Goal: Ask a question

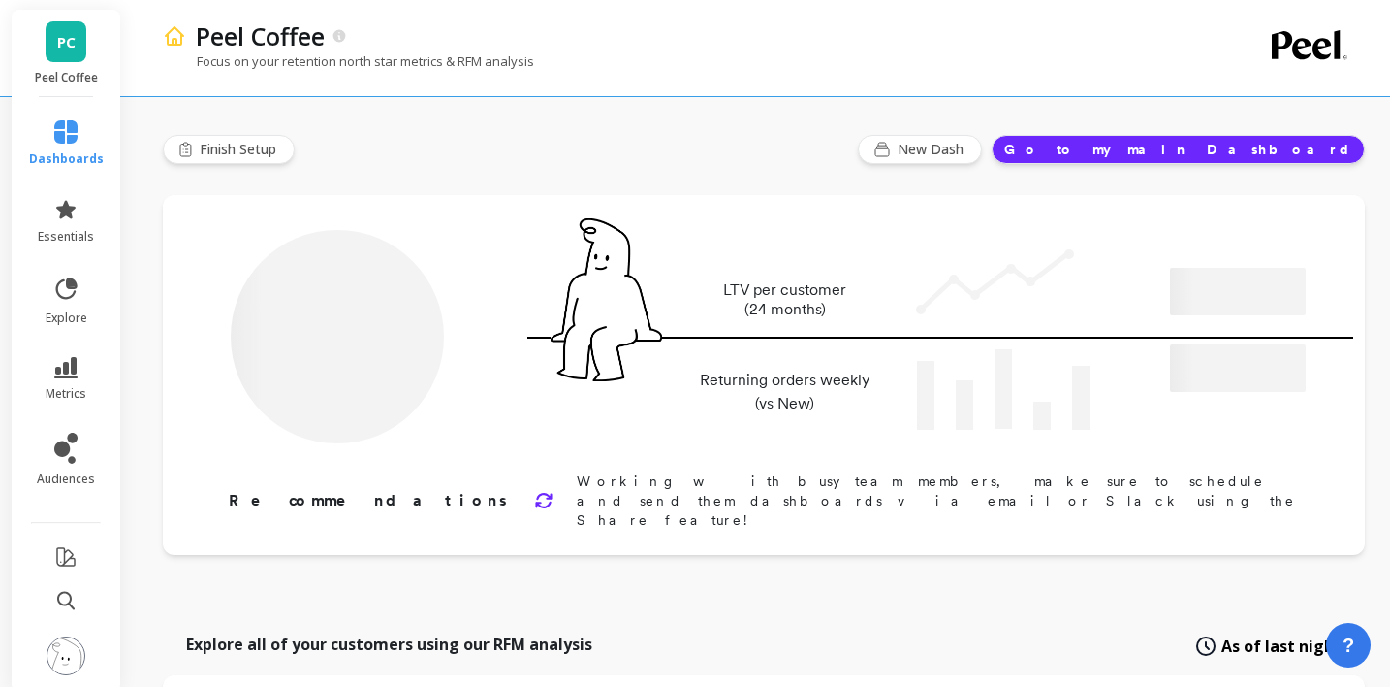
type input "Champions"
type input "8712"
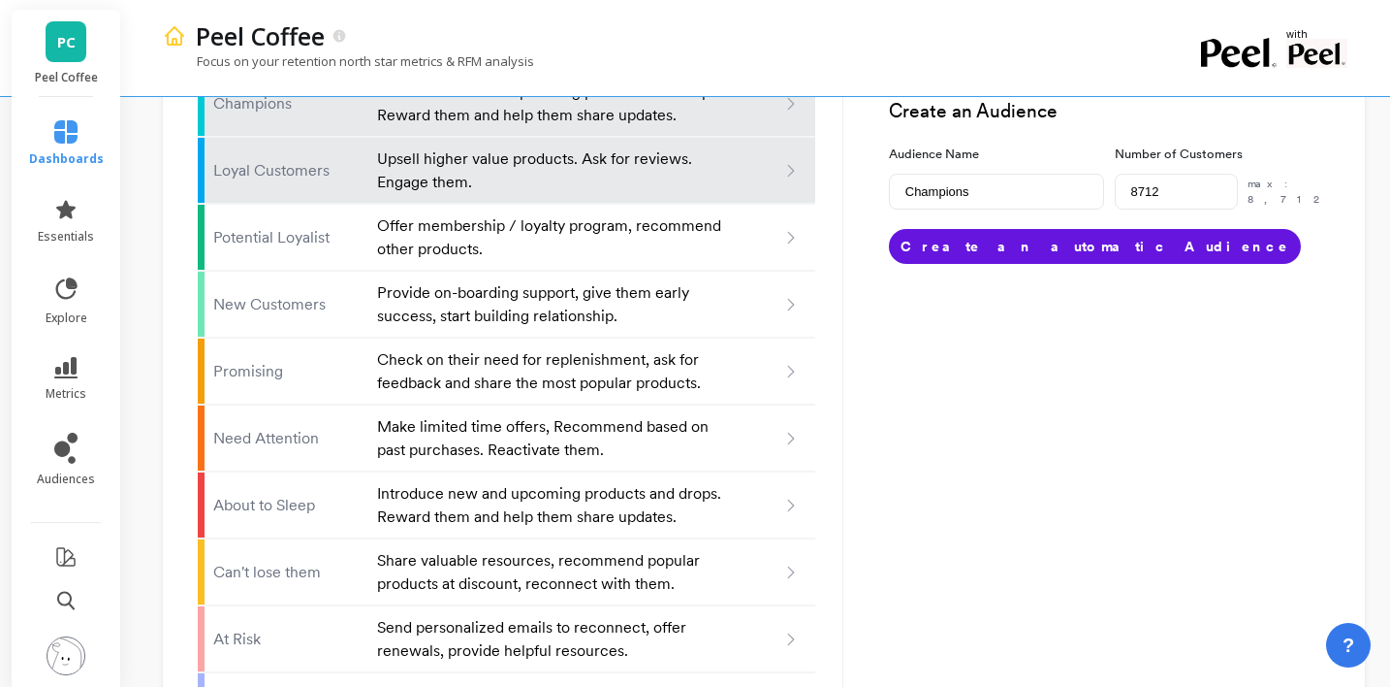
scroll to position [1332, 0]
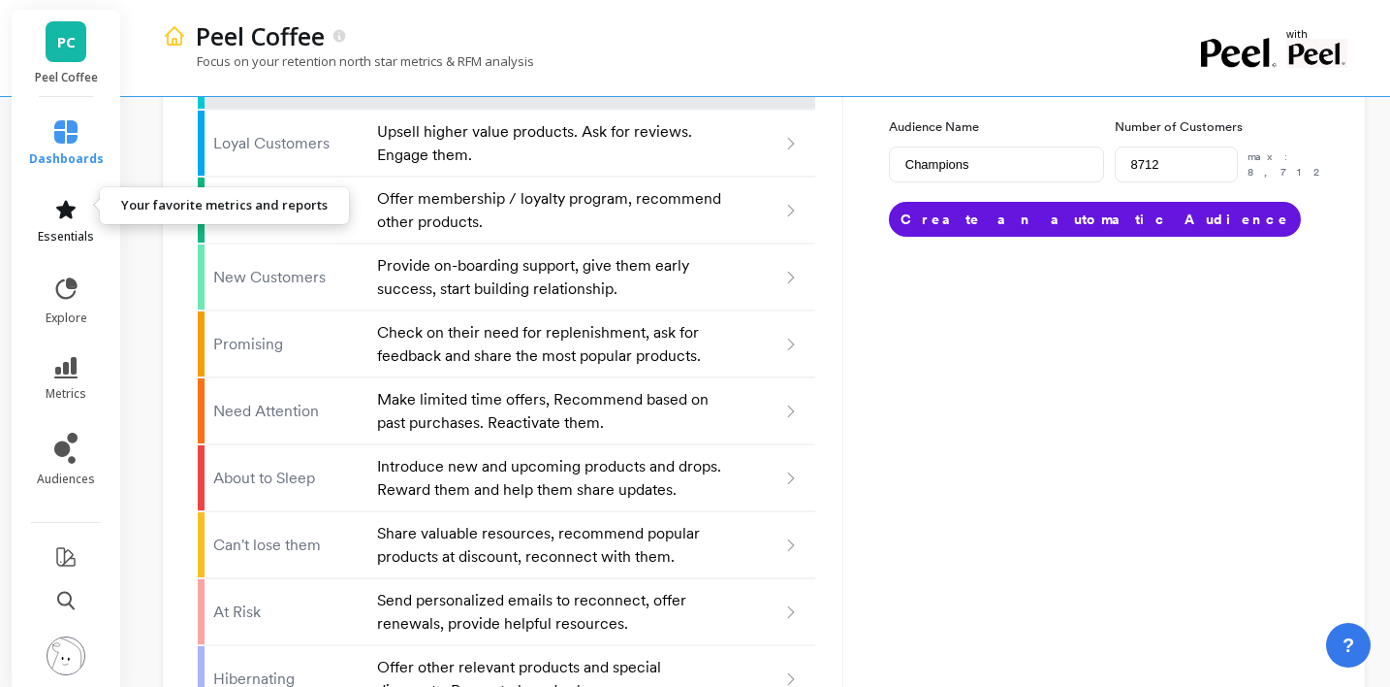
click at [73, 205] on link "essentials" at bounding box center [66, 221] width 75 height 47
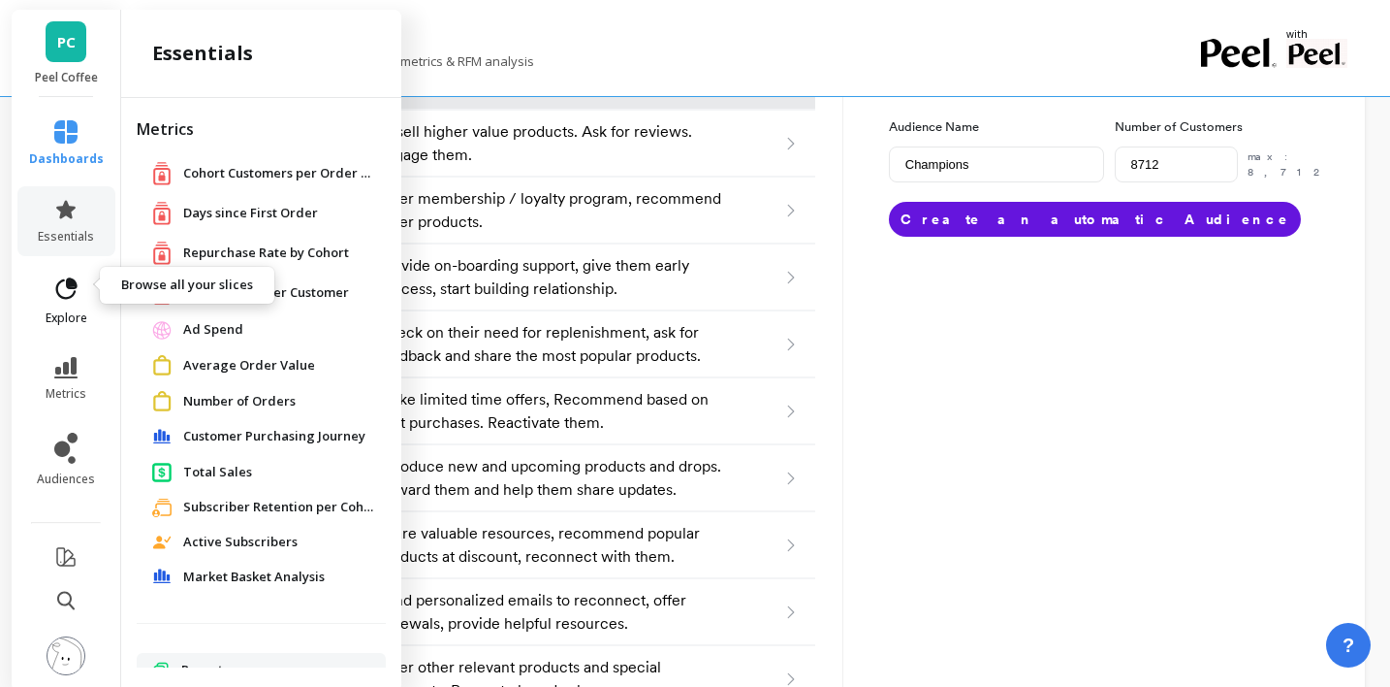
click at [74, 277] on icon at bounding box center [66, 287] width 21 height 21
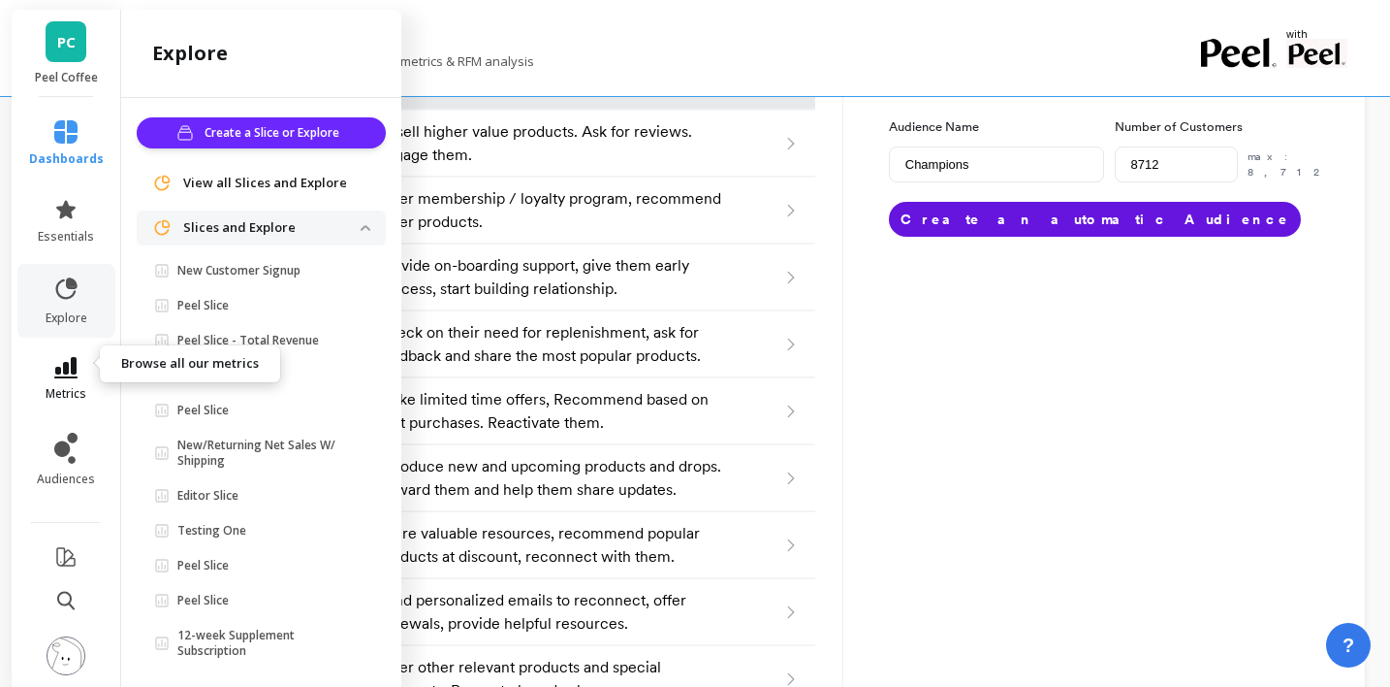
click at [58, 357] on icon at bounding box center [65, 367] width 23 height 21
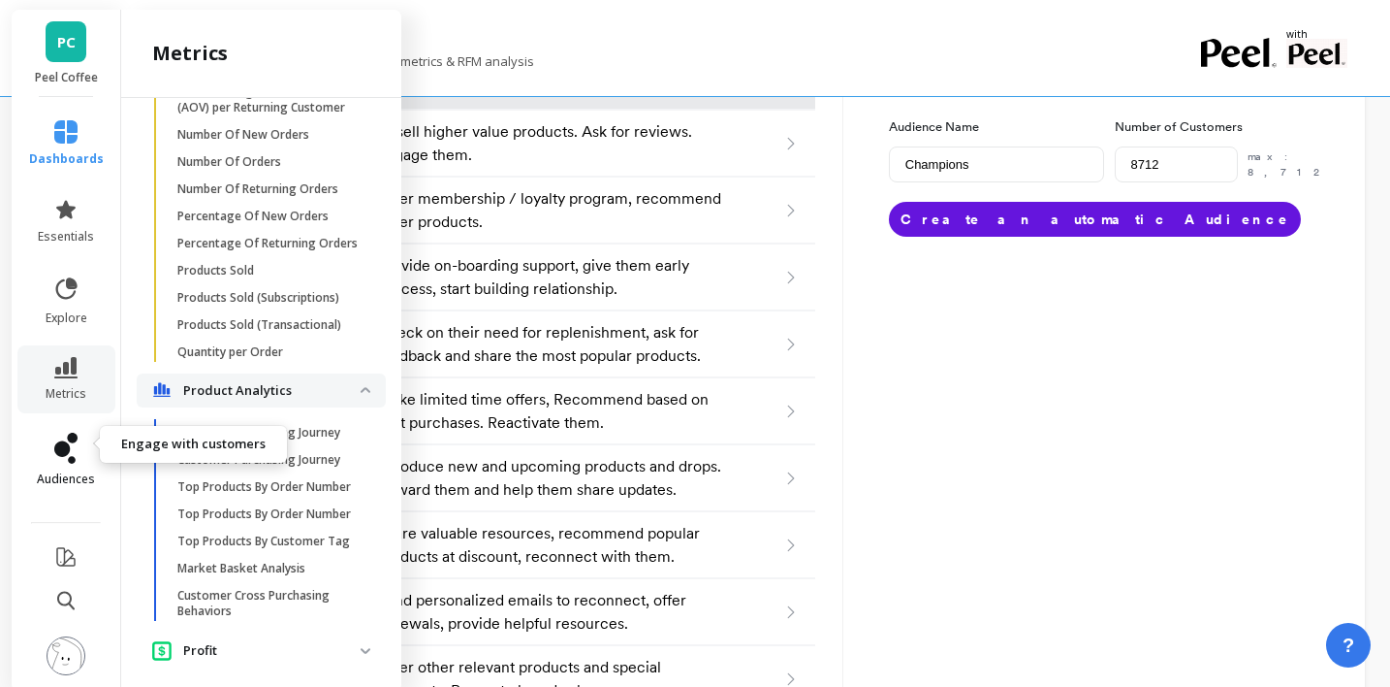
click at [70, 435] on icon at bounding box center [65, 447] width 23 height 31
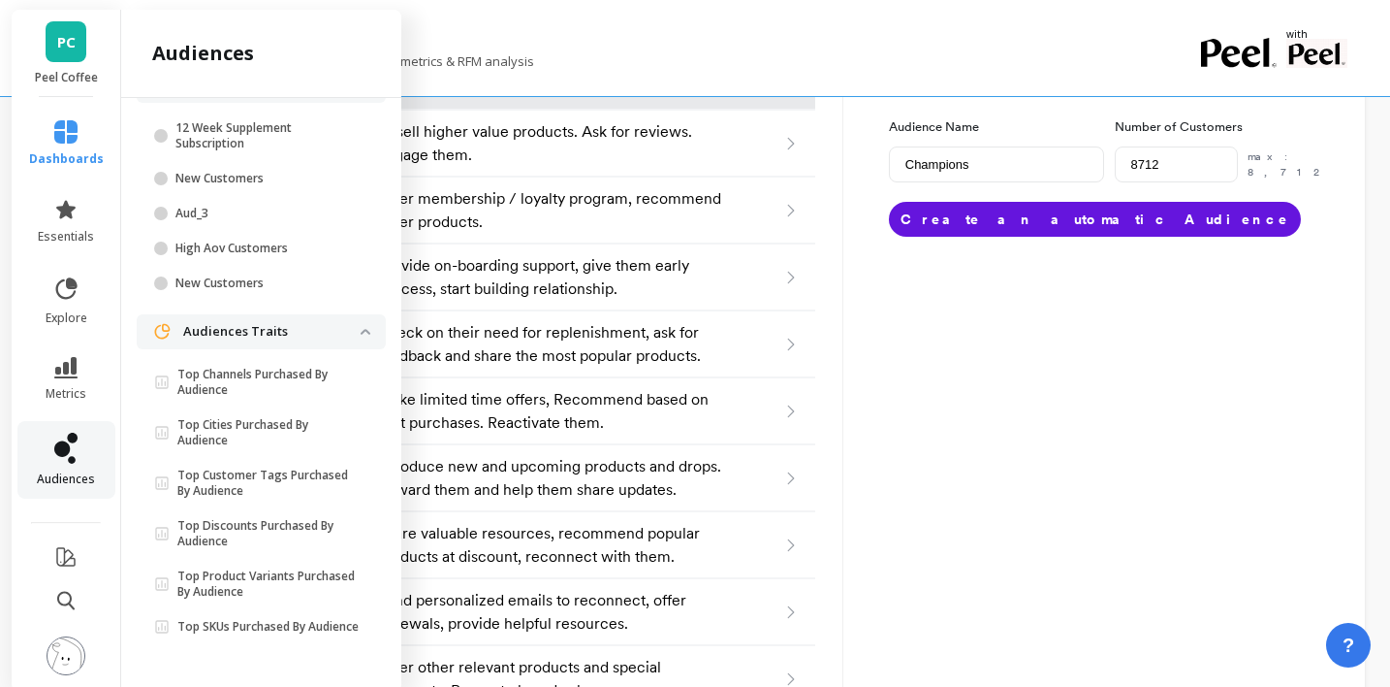
scroll to position [0, 0]
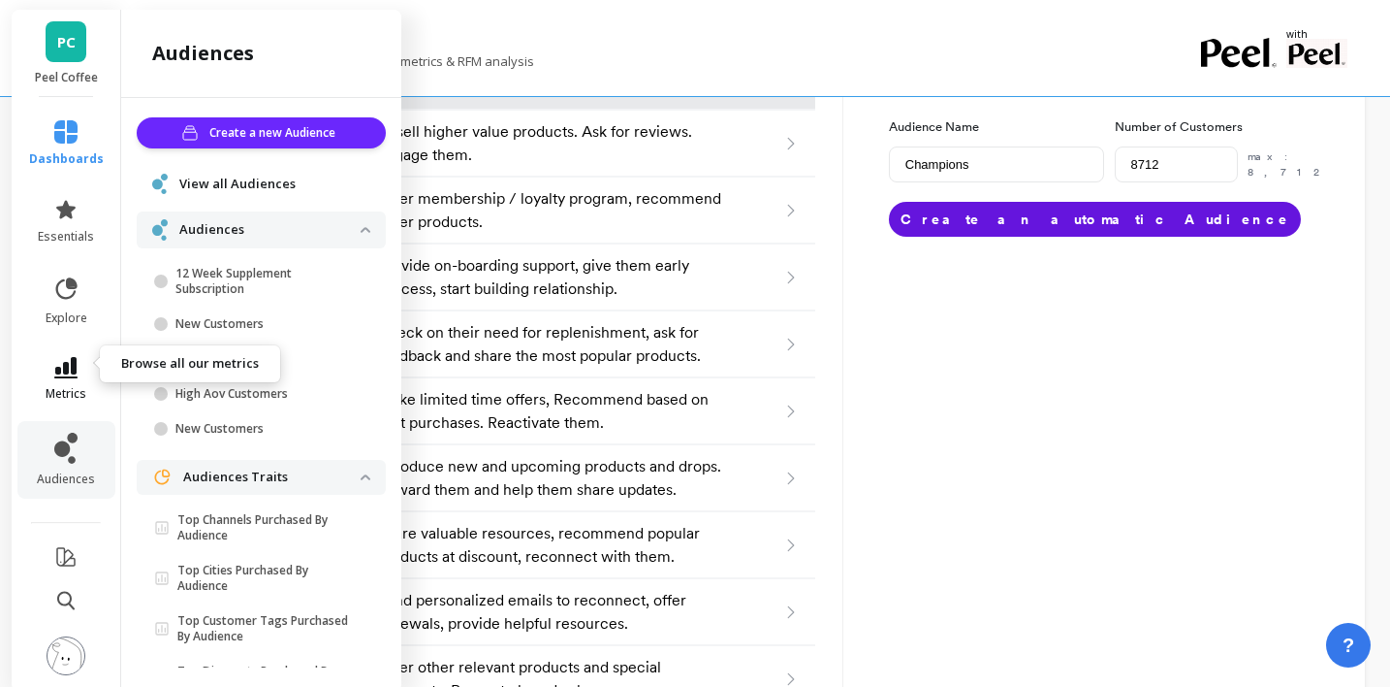
click at [67, 357] on icon at bounding box center [65, 367] width 23 height 21
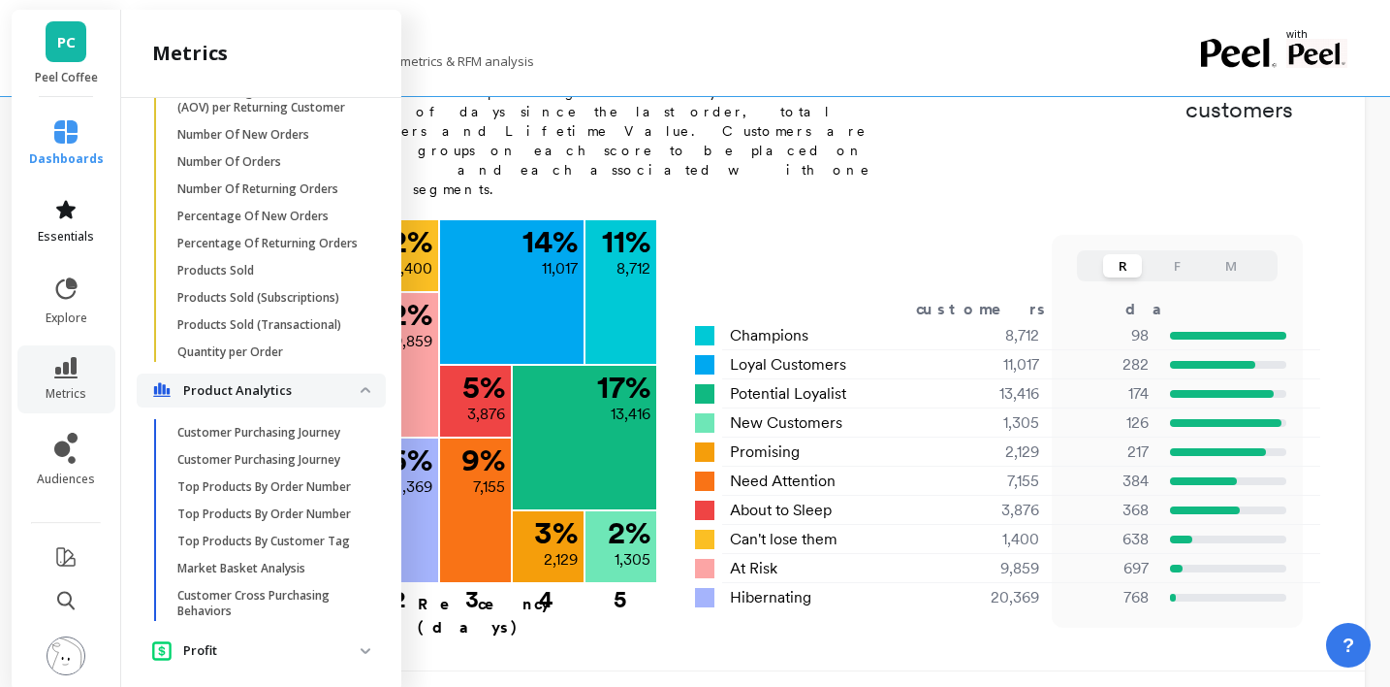
scroll to position [272, 0]
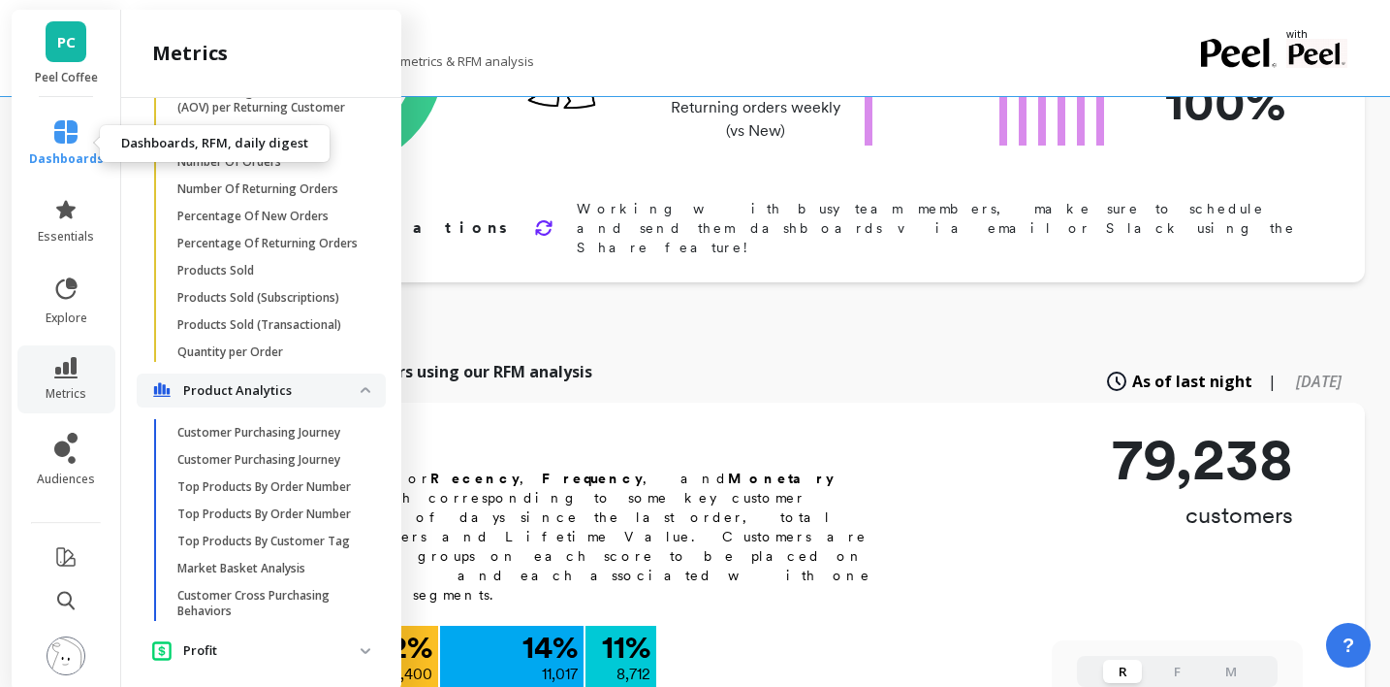
click at [63, 142] on icon at bounding box center [65, 131] width 23 height 23
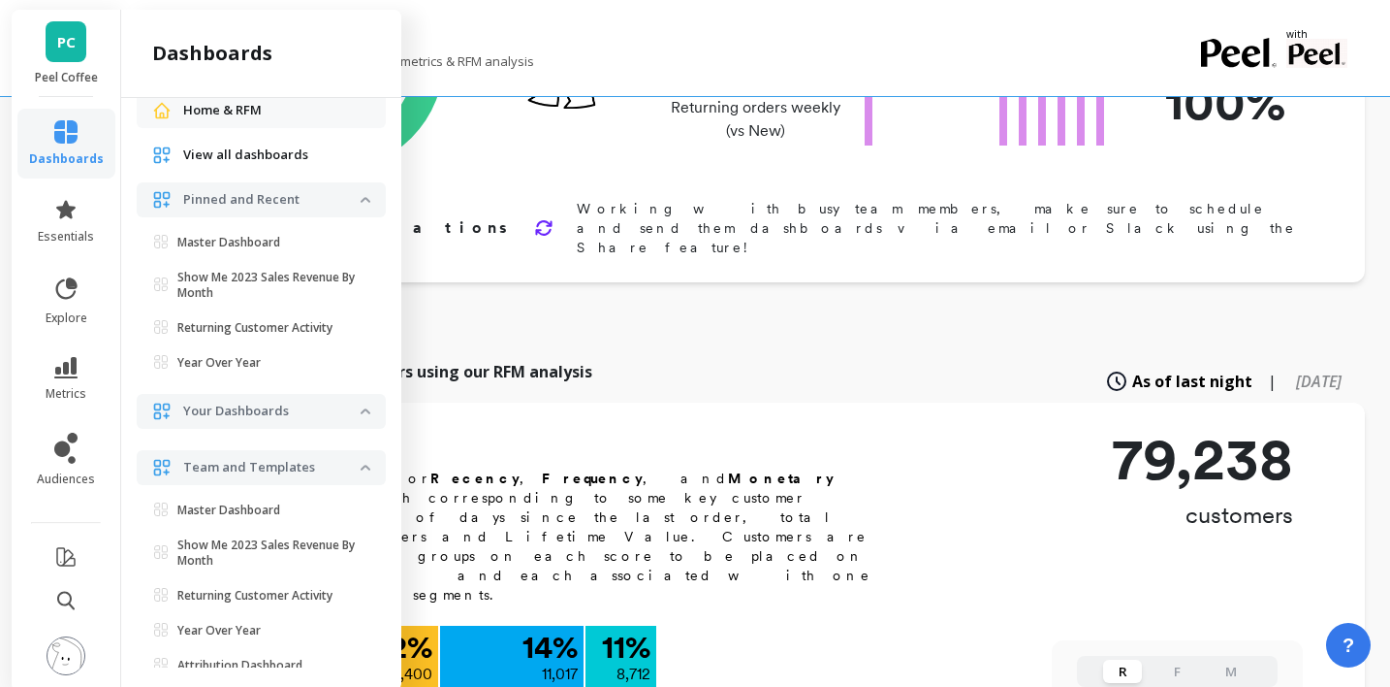
scroll to position [0, 0]
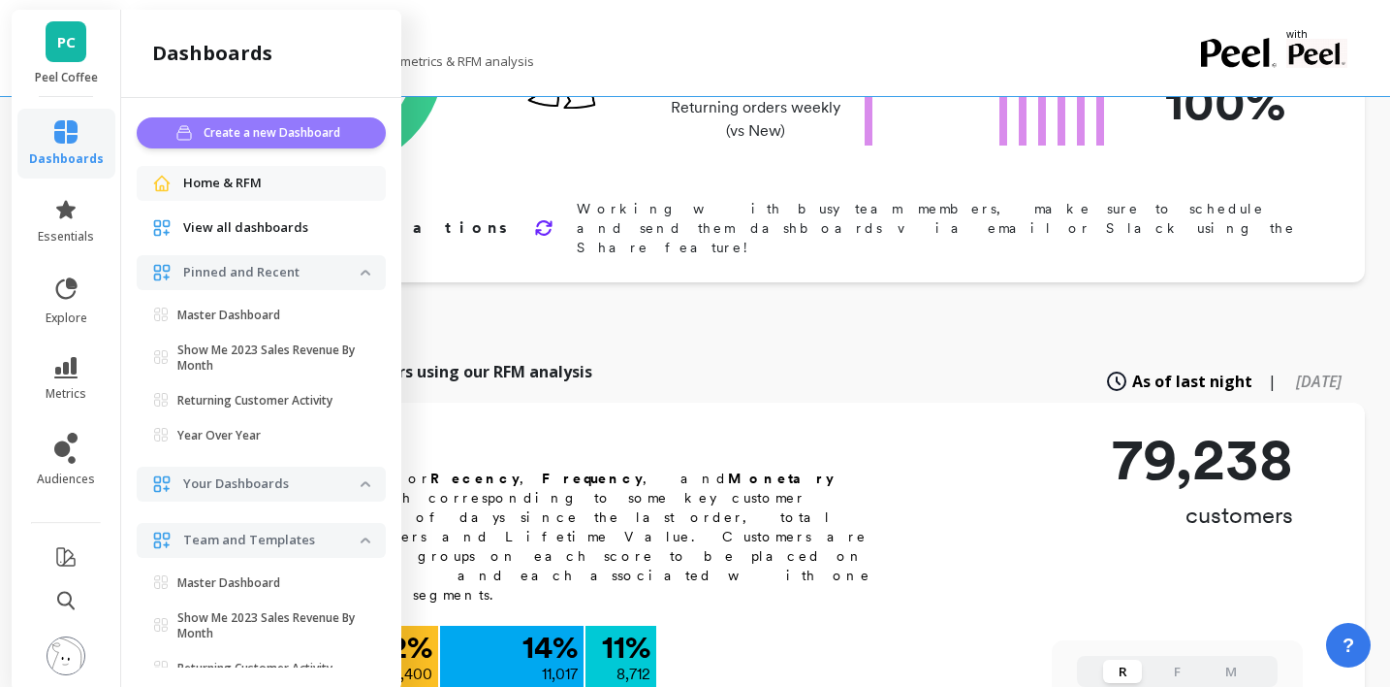
click at [244, 119] on button "Create a new Dashboard" at bounding box center [261, 132] width 249 height 31
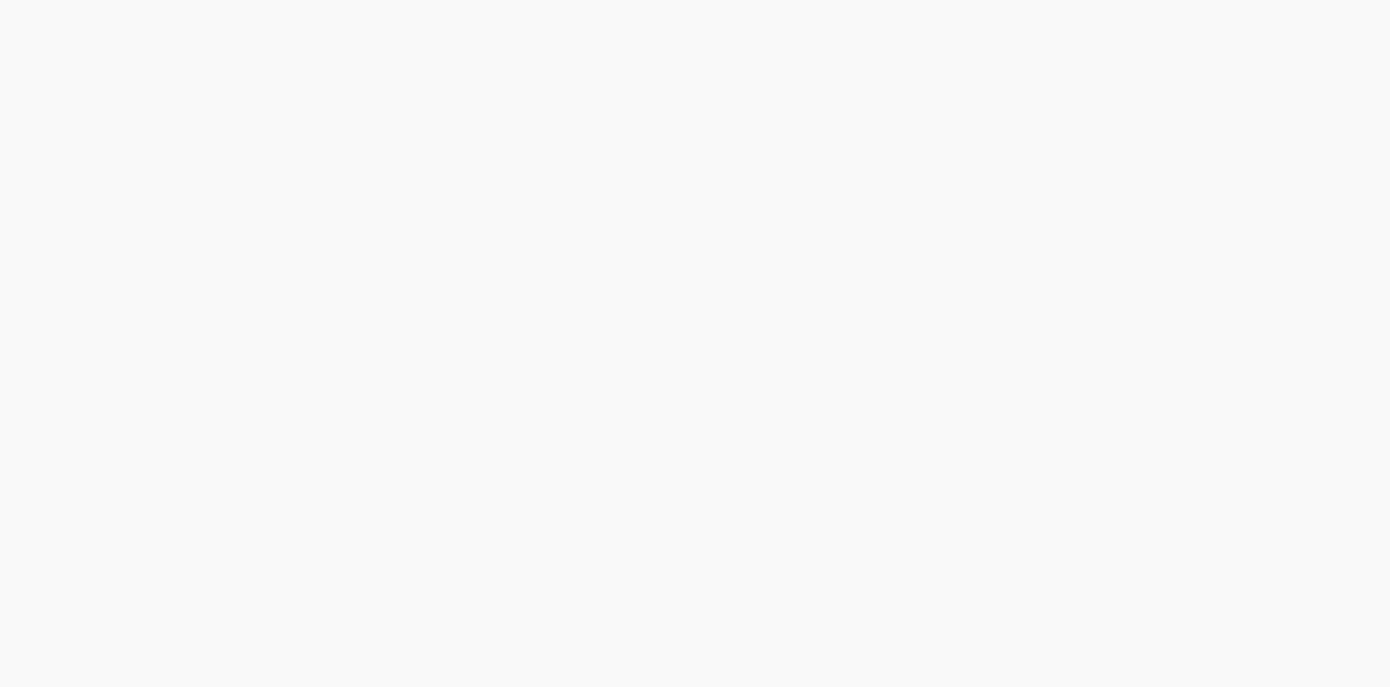
click at [260, 0] on html at bounding box center [695, 0] width 1390 height 0
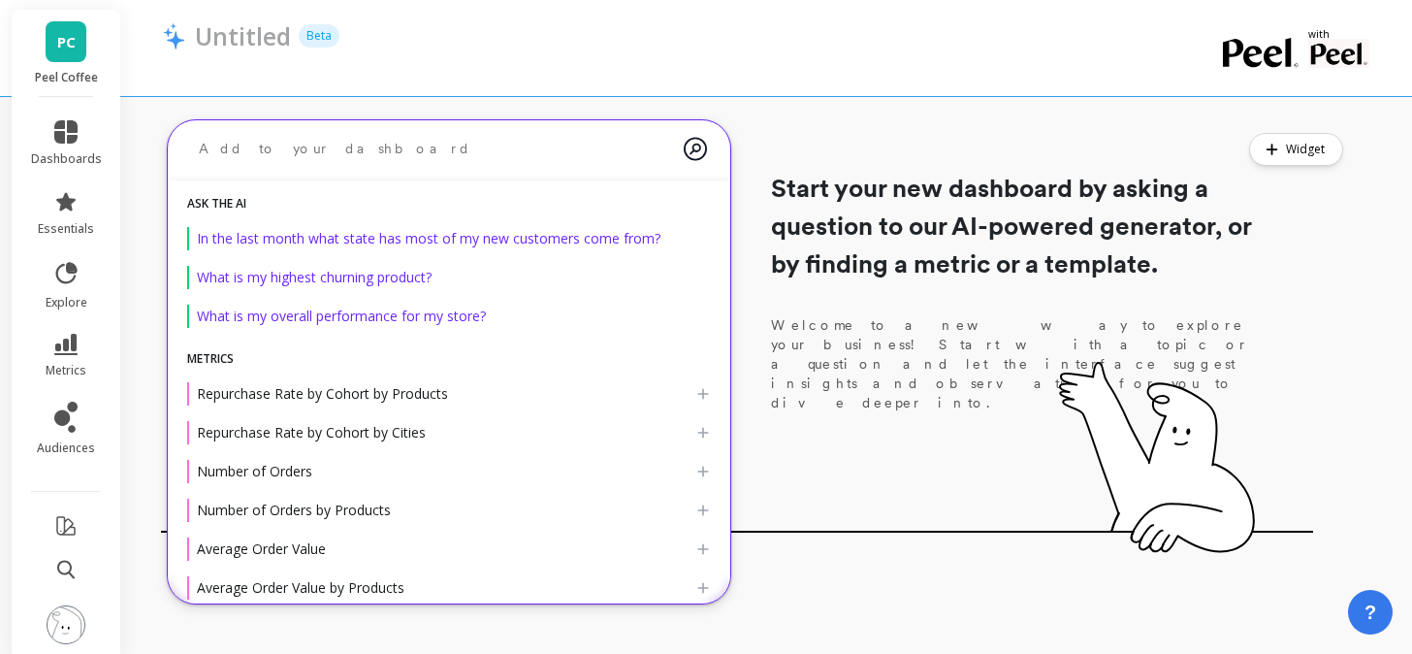
click at [316, 157] on textarea at bounding box center [433, 148] width 500 height 51
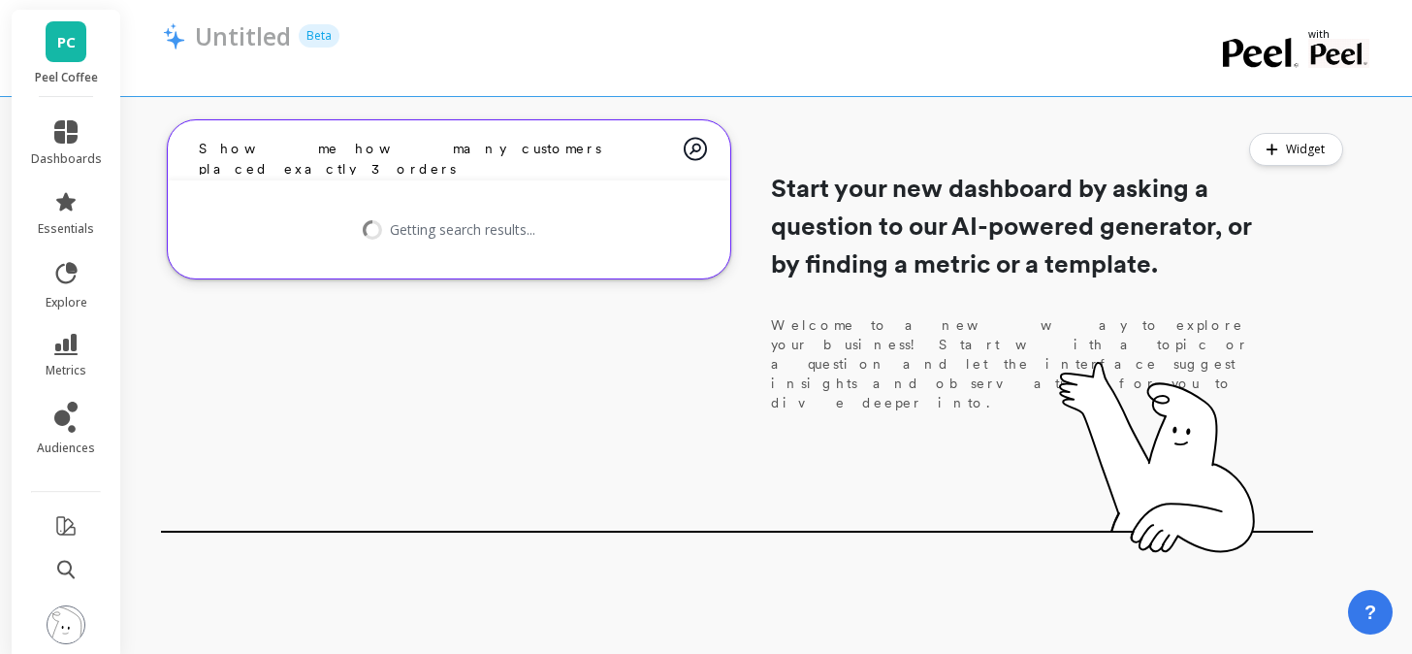
type textarea "Show me how many customers placed exactly 3 orders"
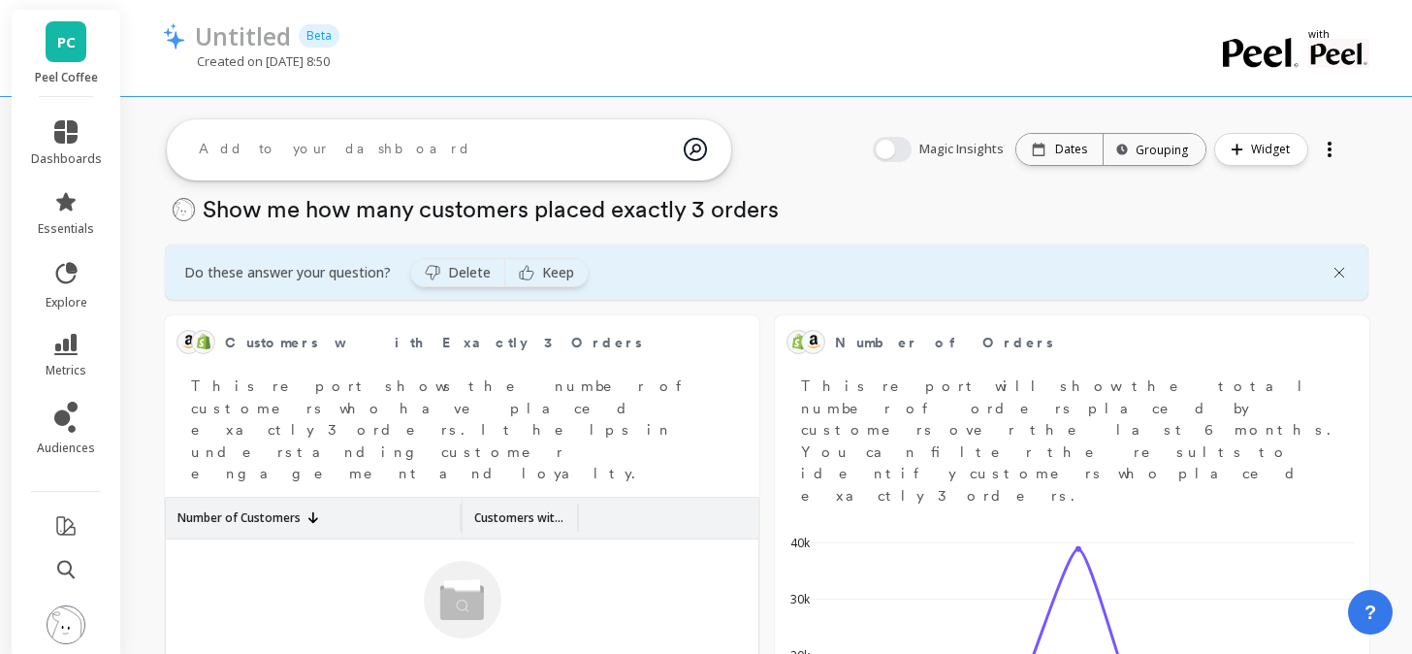
scroll to position [533, 554]
